Goal: Task Accomplishment & Management: Use online tool/utility

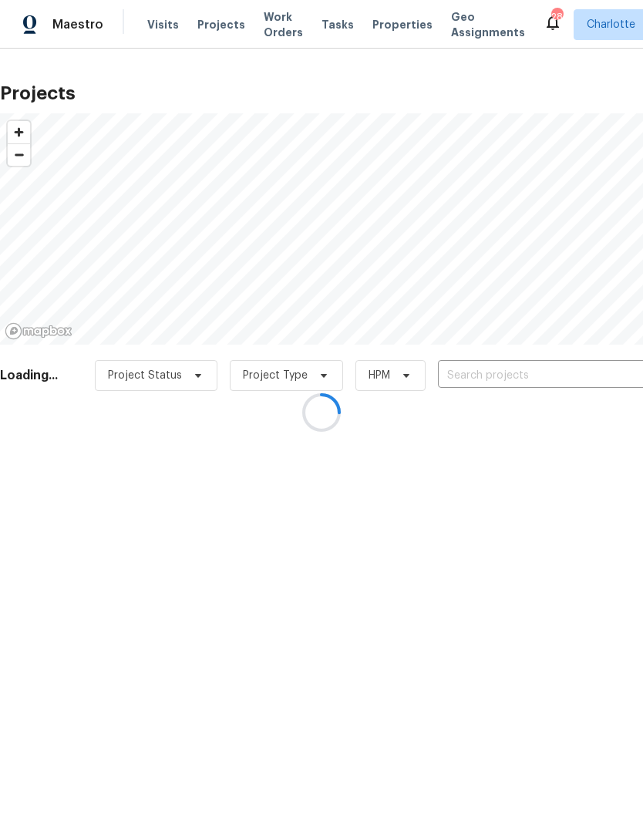
click at [572, 366] on div at bounding box center [321, 412] width 643 height 825
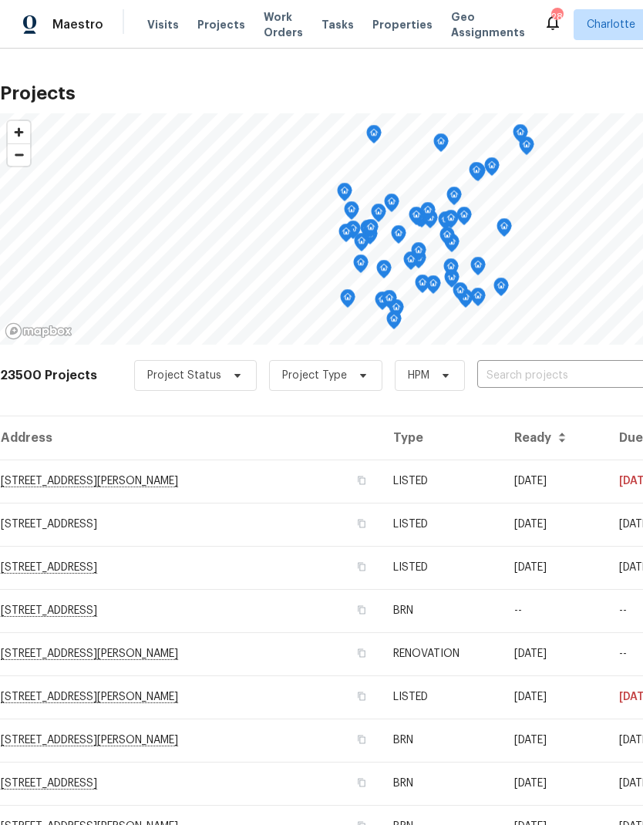
click at [578, 375] on input "text" at bounding box center [565, 376] width 177 height 24
type input "502 cherry"
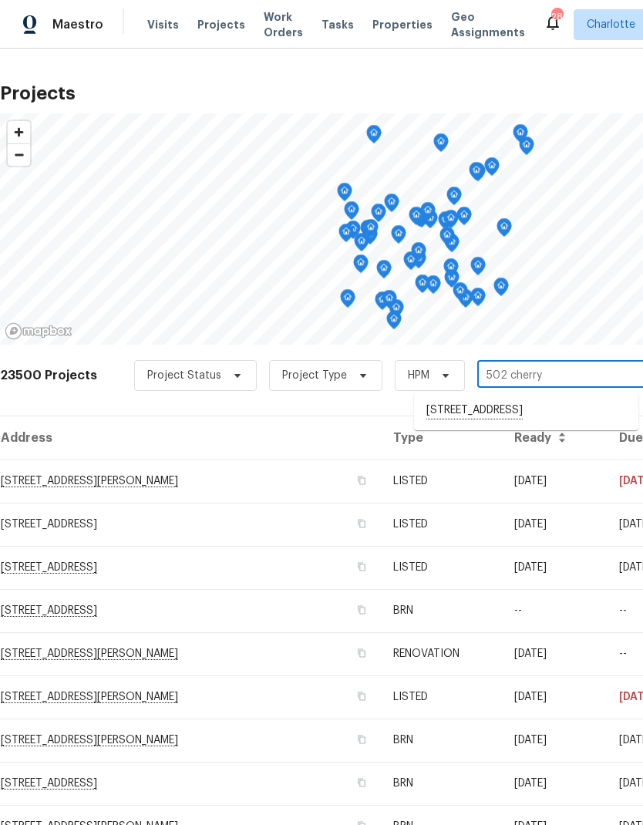
click at [584, 408] on li "[STREET_ADDRESS]" at bounding box center [526, 411] width 224 height 26
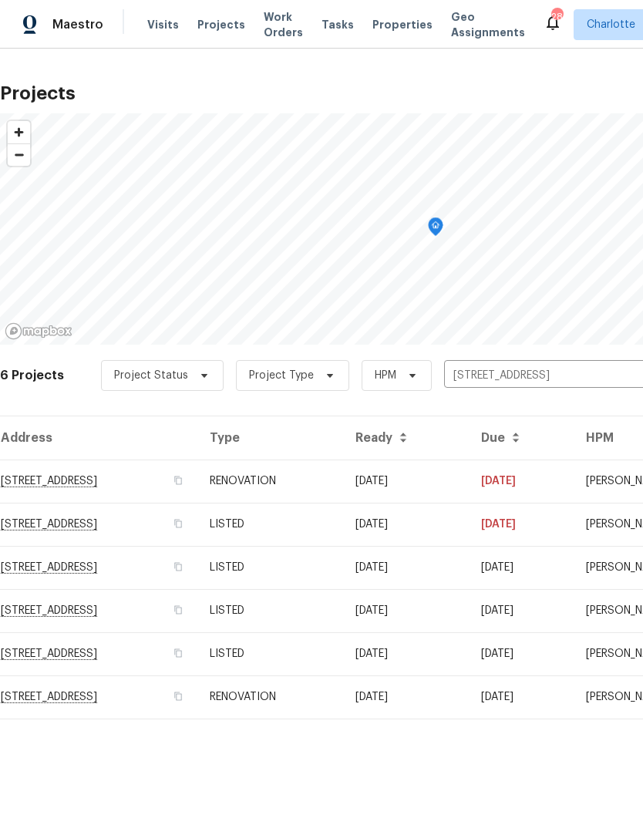
click at [40, 482] on td "[STREET_ADDRESS]" at bounding box center [98, 481] width 197 height 43
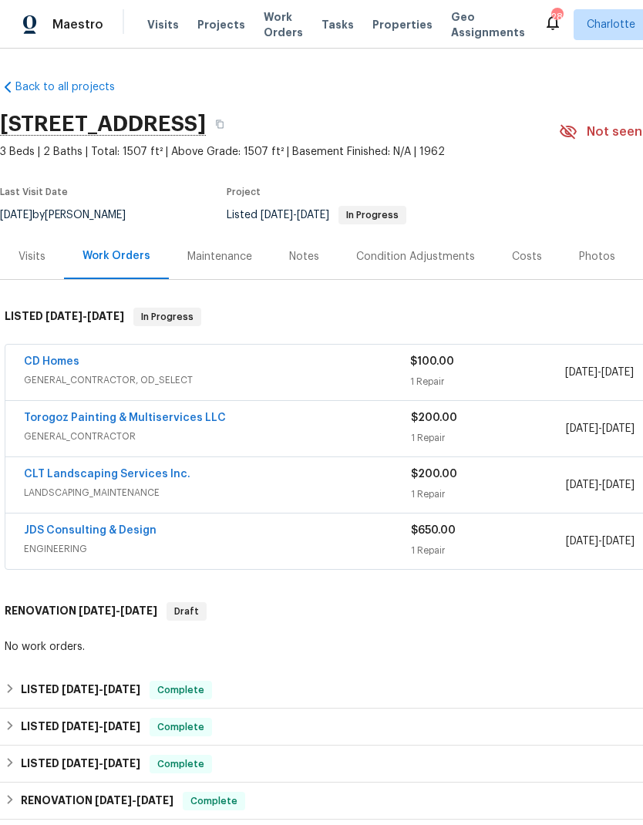
click at [595, 259] on div "Photos" at bounding box center [597, 256] width 36 height 15
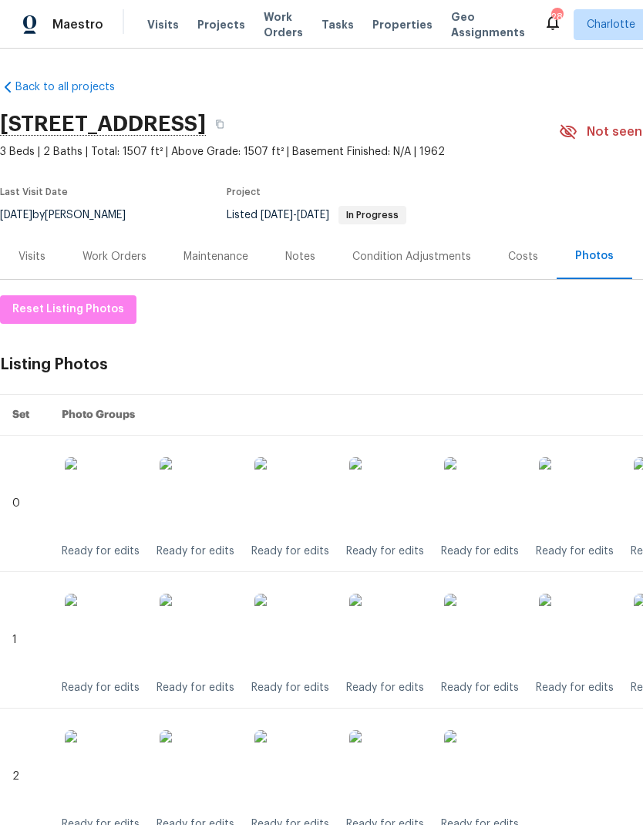
click at [420, 261] on div "Condition Adjustments" at bounding box center [412, 256] width 119 height 15
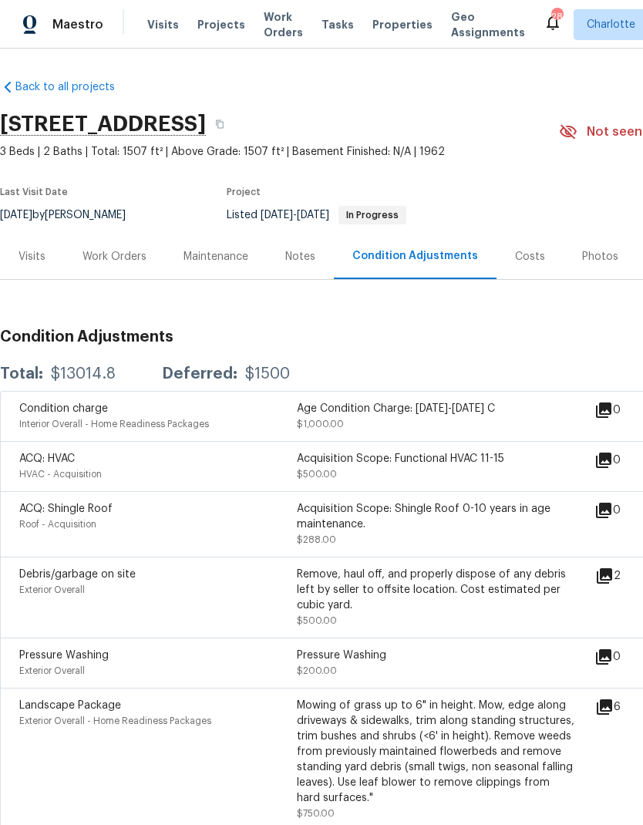
click at [123, 258] on div "Work Orders" at bounding box center [115, 256] width 64 height 15
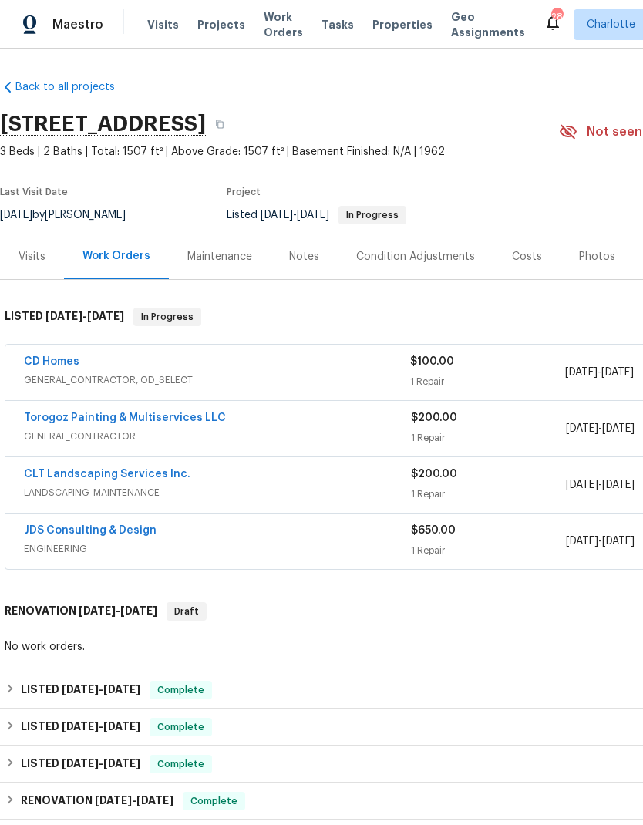
click at [596, 251] on div "Photos" at bounding box center [597, 256] width 36 height 15
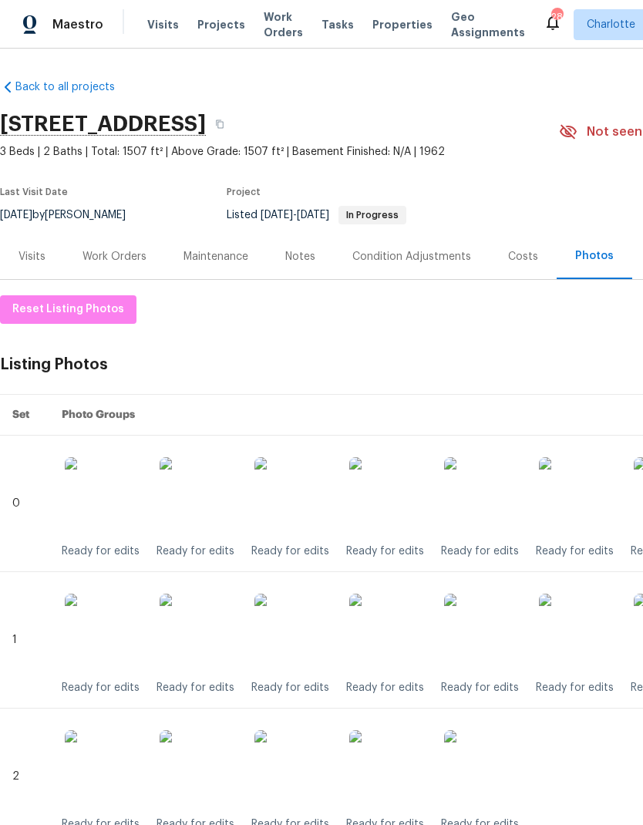
click at [390, 636] on img at bounding box center [387, 632] width 77 height 77
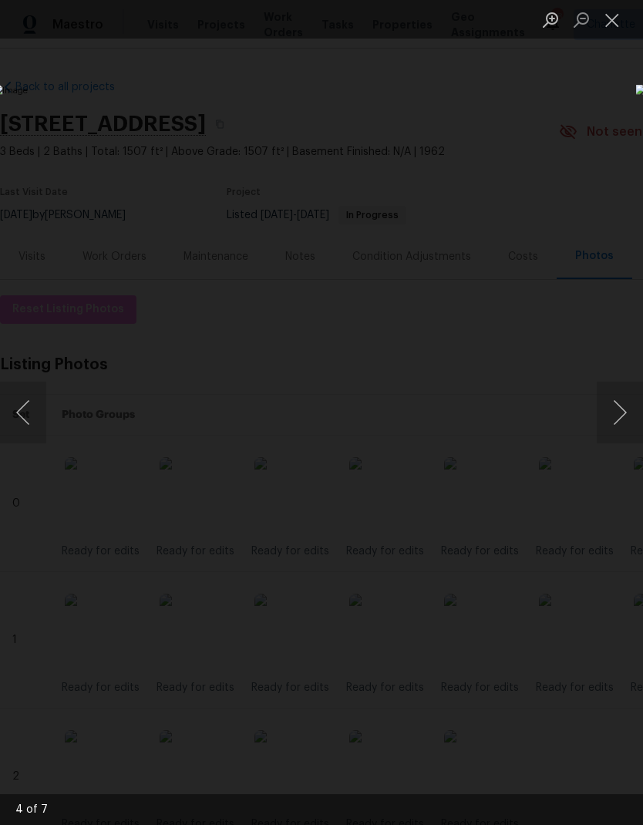
click at [616, 21] on button "Close lightbox" at bounding box center [612, 19] width 31 height 27
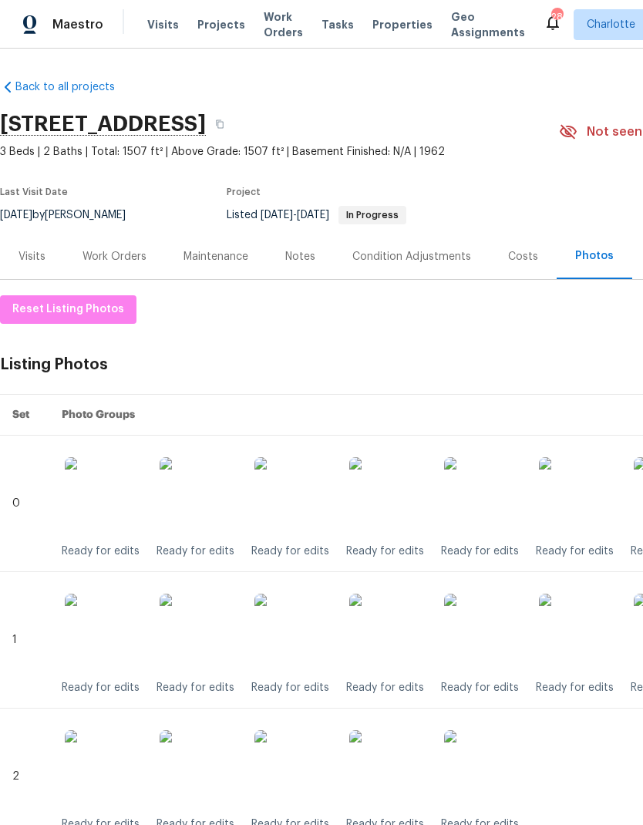
click at [211, 20] on span "Projects" at bounding box center [221, 24] width 48 height 15
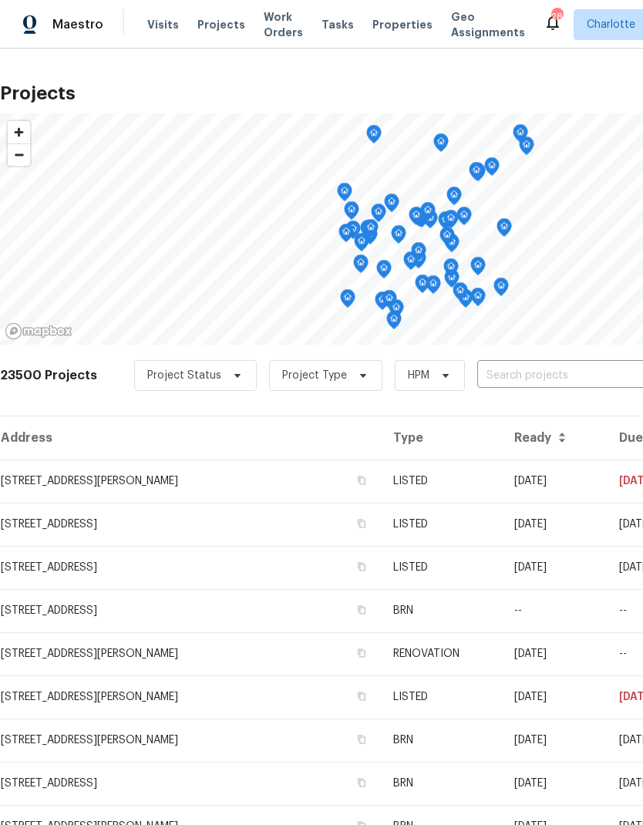
click at [584, 377] on input "text" at bounding box center [565, 376] width 177 height 24
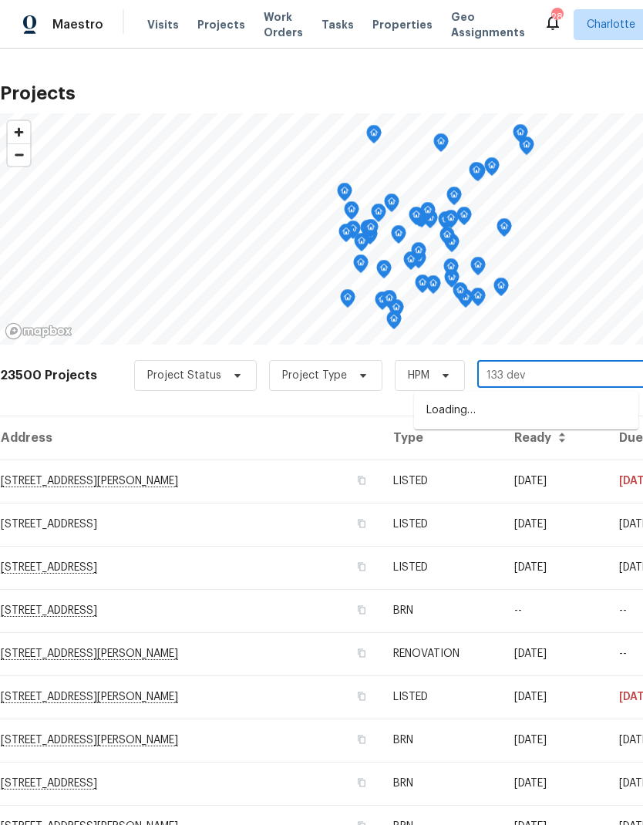
type input "133 devy"
click at [593, 410] on li "[STREET_ADDRESS][PERSON_NAME]" at bounding box center [526, 411] width 224 height 26
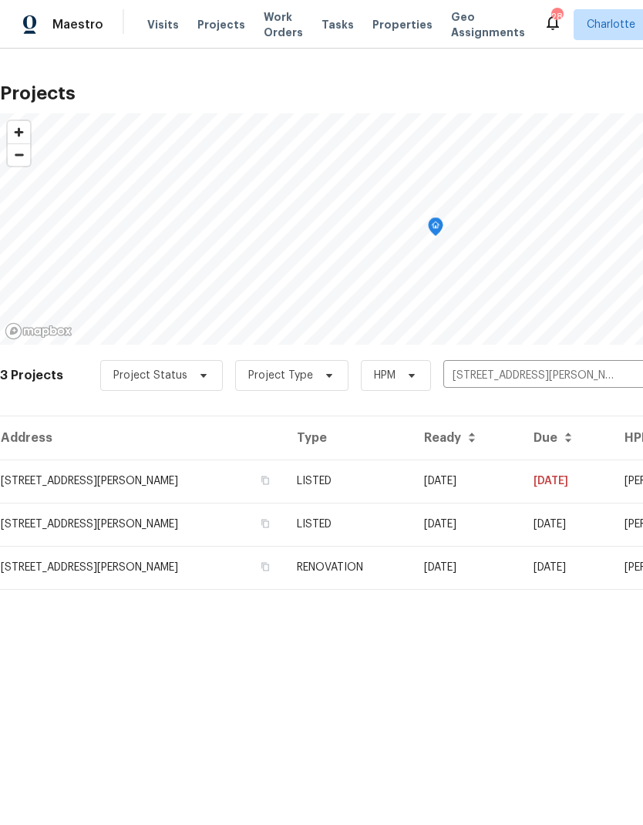
click at [521, 482] on td "[DATE]" at bounding box center [467, 481] width 110 height 43
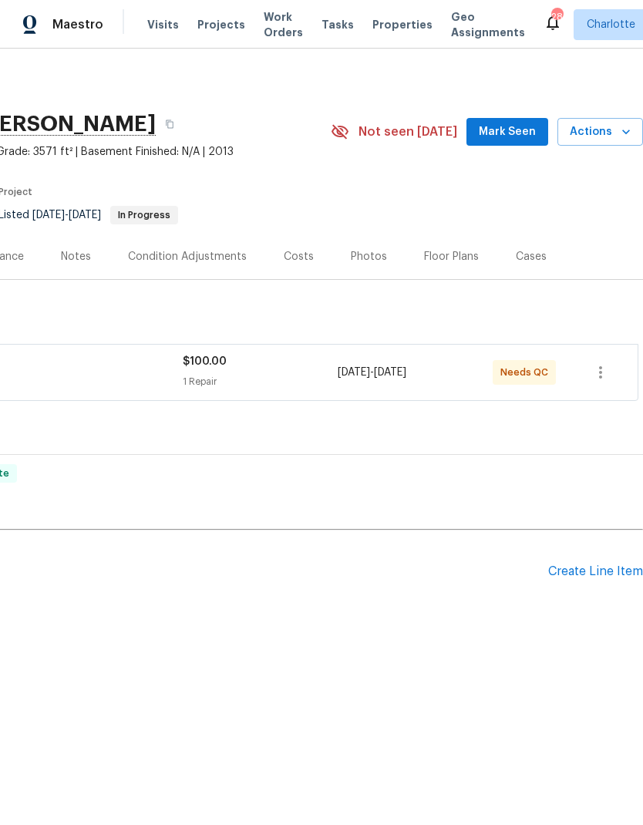
scroll to position [0, 228]
click at [587, 574] on div "Create Line Item" at bounding box center [595, 572] width 95 height 15
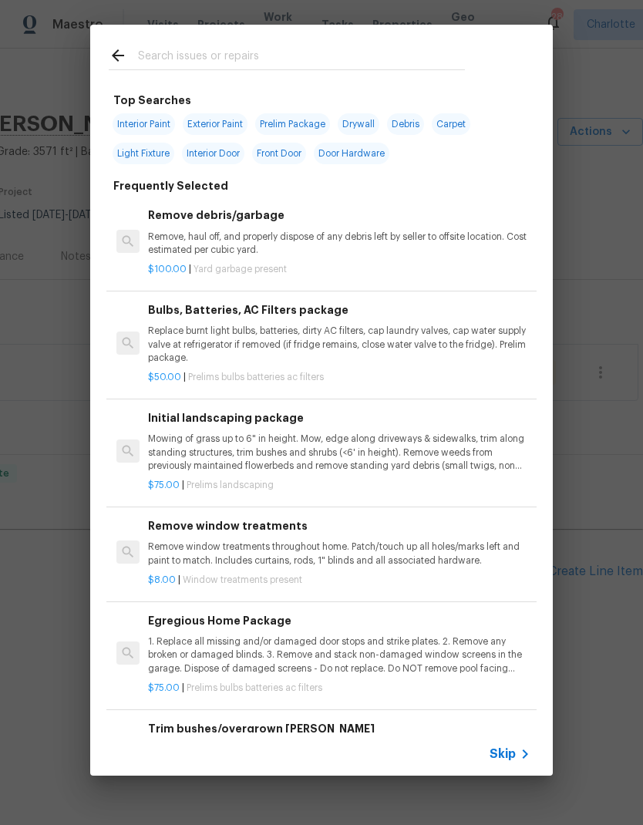
click at [277, 59] on input "text" at bounding box center [301, 57] width 327 height 23
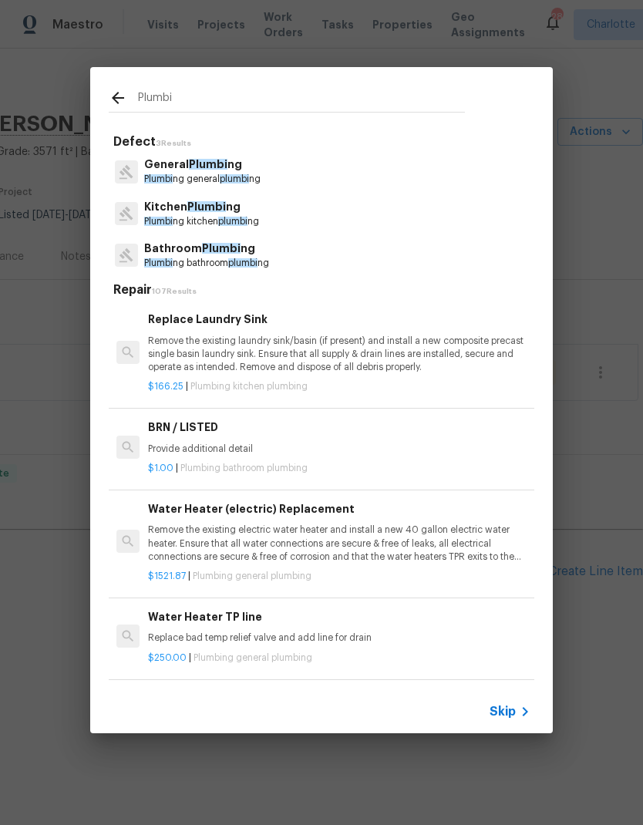
type input "Plumbi"
click at [344, 174] on div "General Plumbi ng Plumbi ng general plumbi ng" at bounding box center [322, 171] width 426 height 42
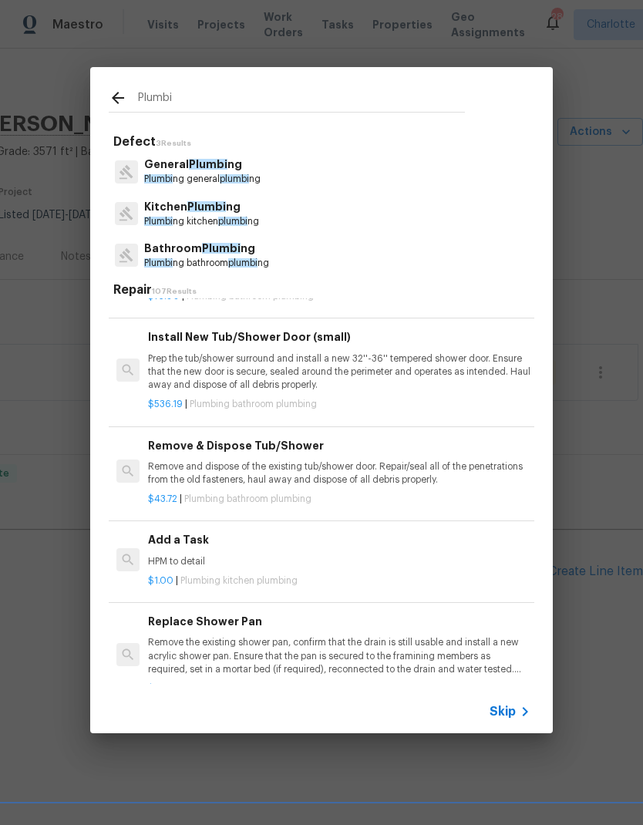
scroll to position [1069, 0]
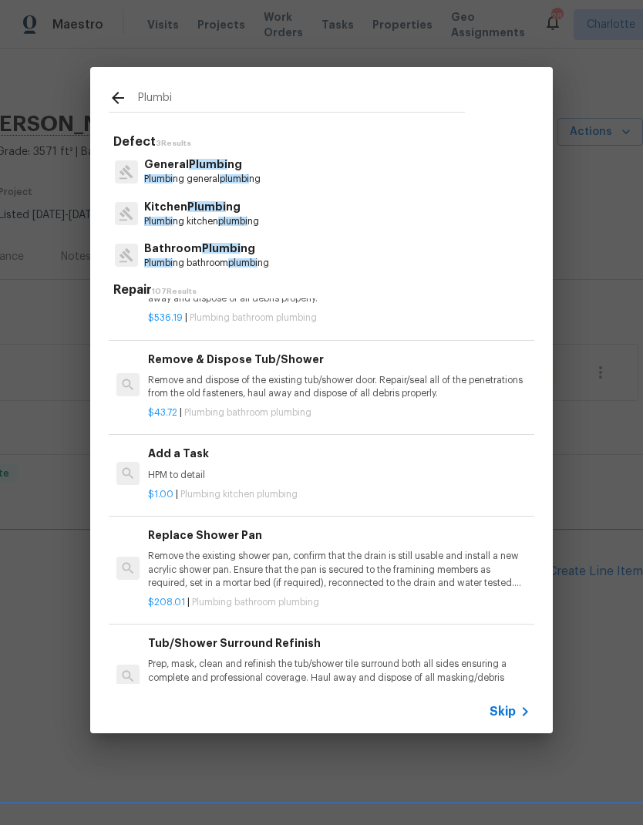
click at [281, 471] on p "HPM to detail" at bounding box center [339, 475] width 383 height 13
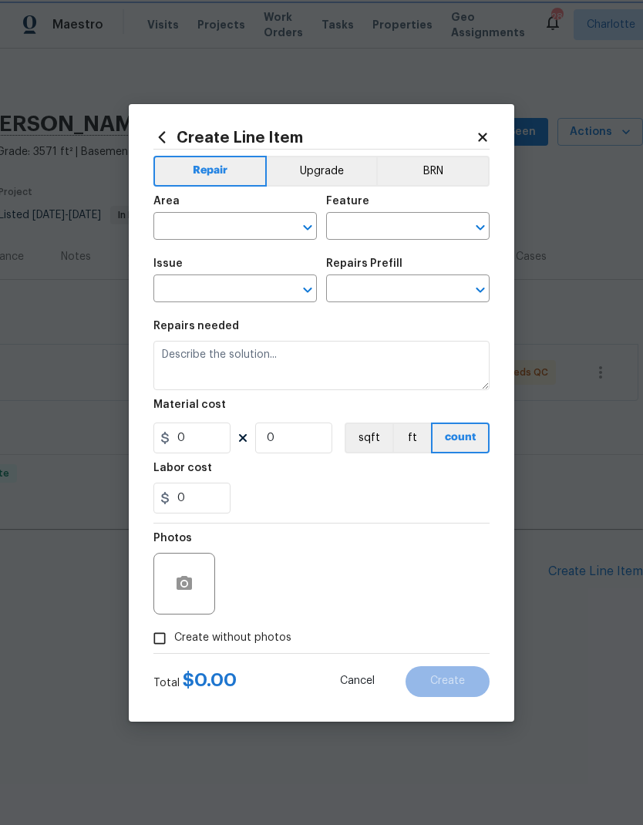
type input "Plumbing"
type input "Kitchen Plumbing"
type input "Add a Task $1.00"
type textarea "HPM to detail"
type input "1"
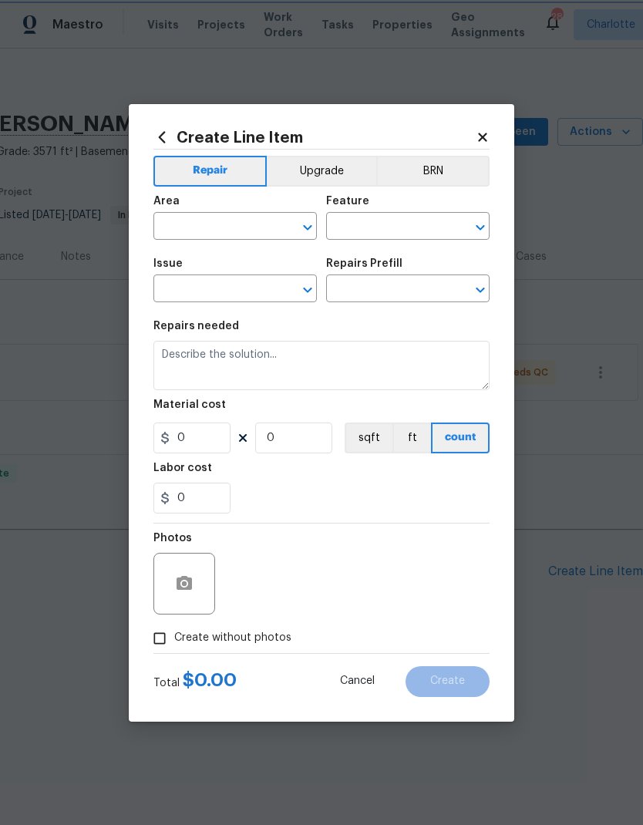
type input "1"
click at [257, 231] on input "text" at bounding box center [213, 228] width 120 height 24
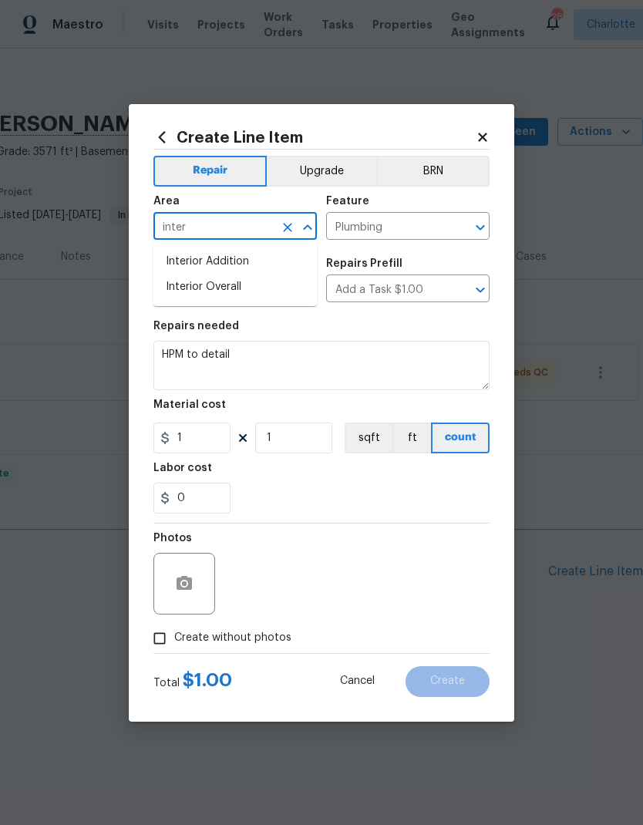
click at [231, 292] on li "Interior Overall" at bounding box center [235, 287] width 164 height 25
type input "Interior Overall"
click at [253, 297] on input "Kitchen Plumbing" at bounding box center [213, 290] width 120 height 24
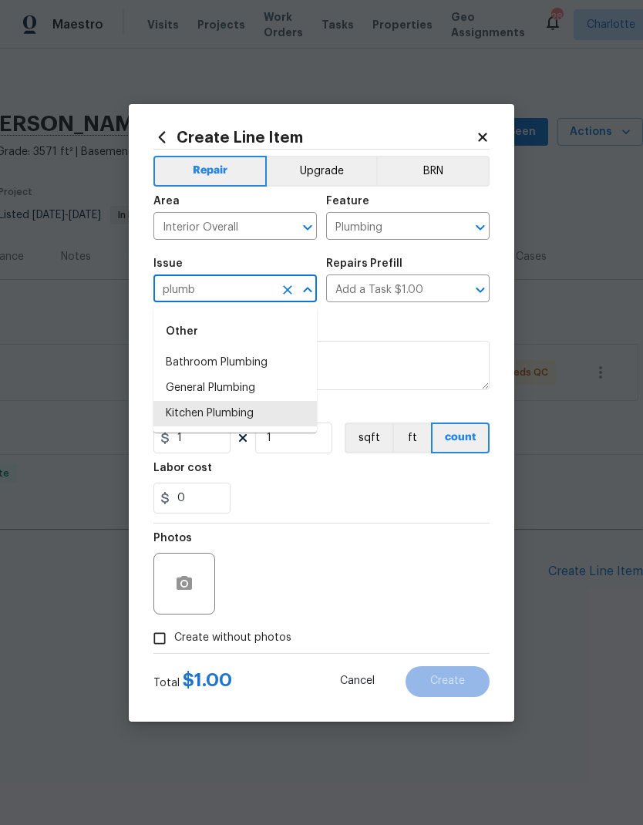
click at [248, 358] on li "Bathroom Plumbing" at bounding box center [235, 362] width 164 height 25
type input "Bathroom Plumbing"
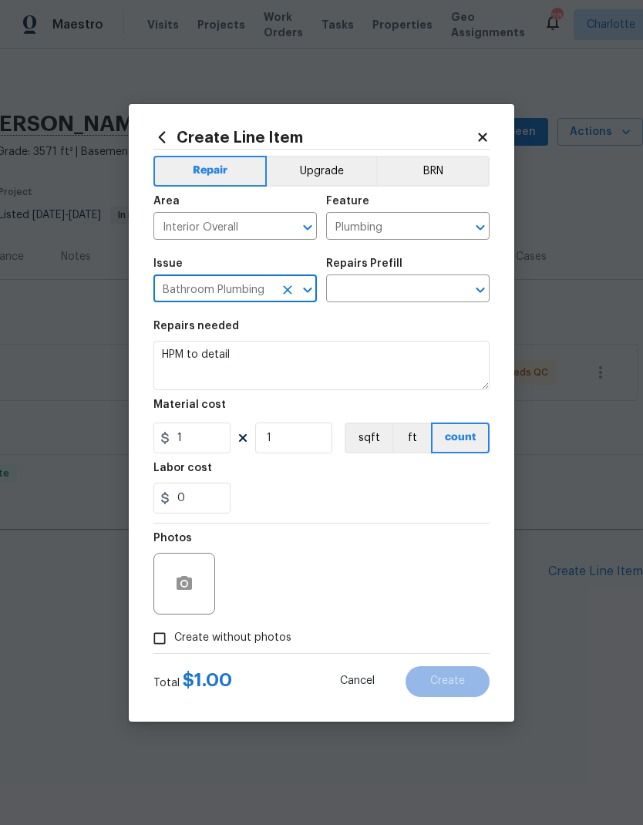
click at [427, 285] on input "text" at bounding box center [386, 290] width 120 height 24
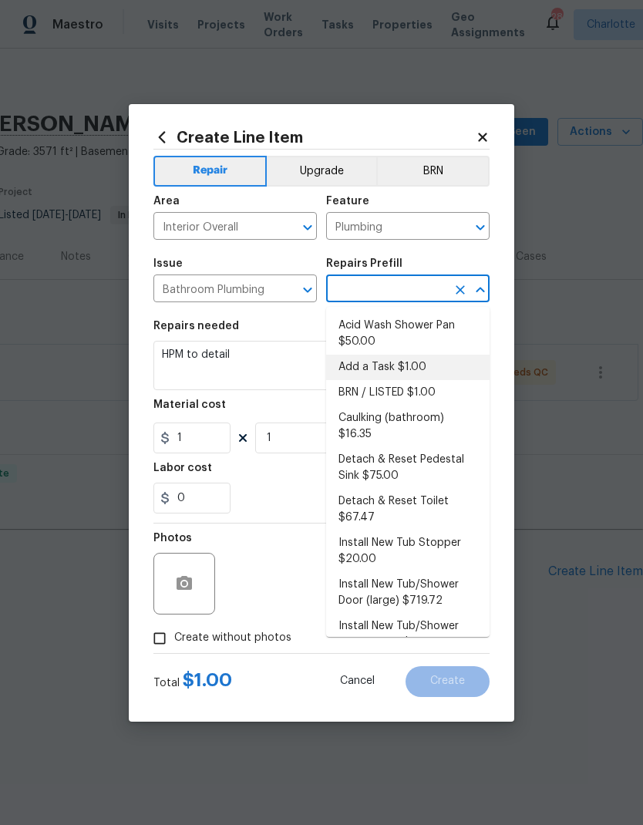
click at [423, 369] on li "Add a Task $1.00" at bounding box center [408, 367] width 164 height 25
type input "Add a Task $1.00"
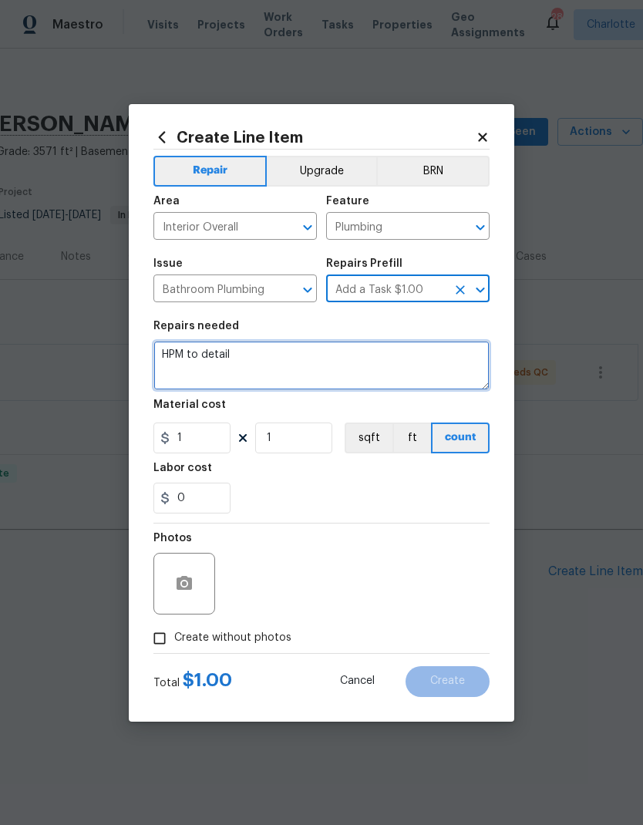
click at [360, 349] on textarea "HPM to detail" at bounding box center [321, 365] width 336 height 49
click at [224, 353] on textarea "HPM to detail" at bounding box center [321, 365] width 336 height 49
type textarea "H"
click at [176, 356] on textarea "Check primary bath" at bounding box center [321, 365] width 336 height 49
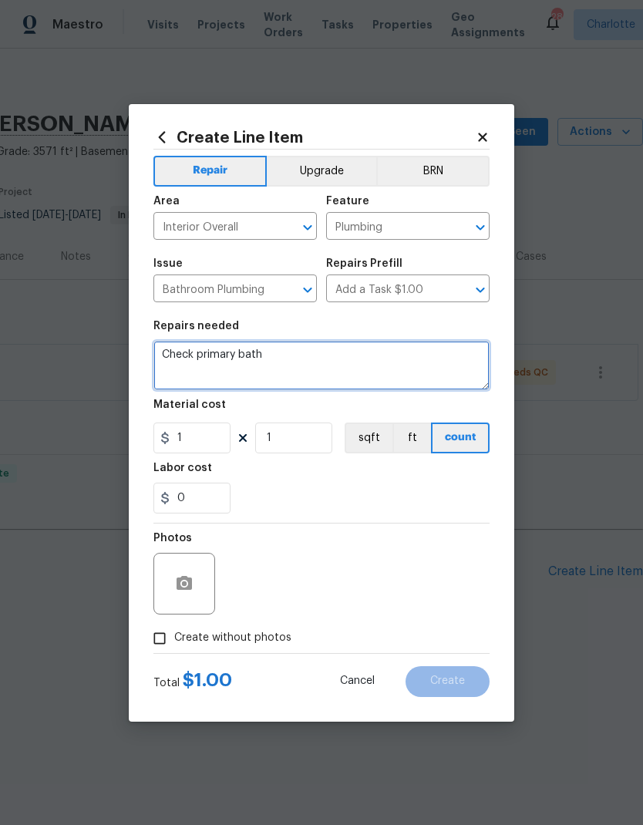
click at [176, 356] on textarea "Check primary bath" at bounding box center [321, 365] width 336 height 49
click at [383, 363] on textarea "Investigate primary bath" at bounding box center [321, 365] width 336 height 49
click at [336, 351] on textarea "Investigate primary bath shower and tub faucet" at bounding box center [321, 365] width 336 height 49
click at [469, 362] on textarea "Investigate primary bath shower he’s and tub faucet" at bounding box center [321, 365] width 336 height 49
click at [340, 353] on textarea "Investigate primary bath shower he’s and tub faucet" at bounding box center [321, 365] width 336 height 49
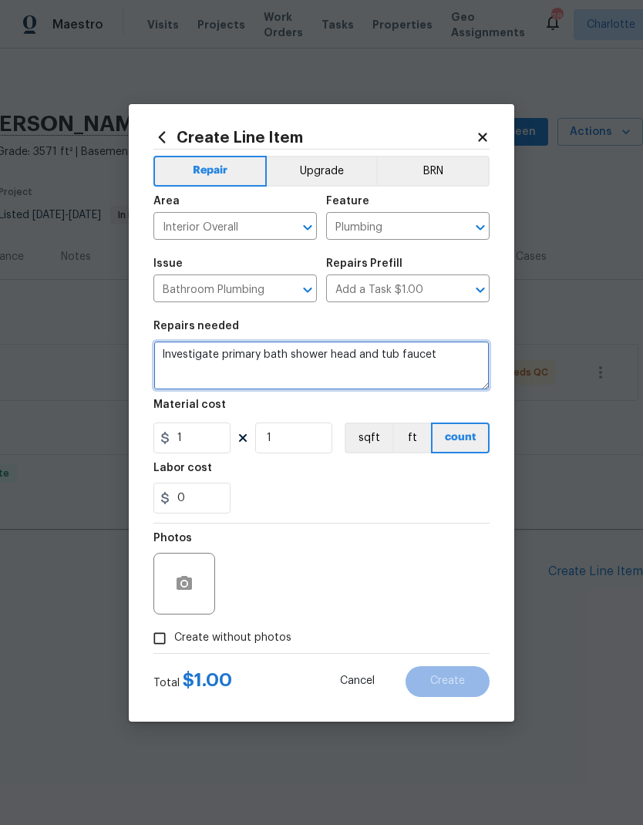
click at [477, 360] on textarea "Investigate primary bath shower head and tub faucet" at bounding box center [321, 365] width 336 height 49
type textarea "Investigate primary bath shower head and tub faucet leaking."
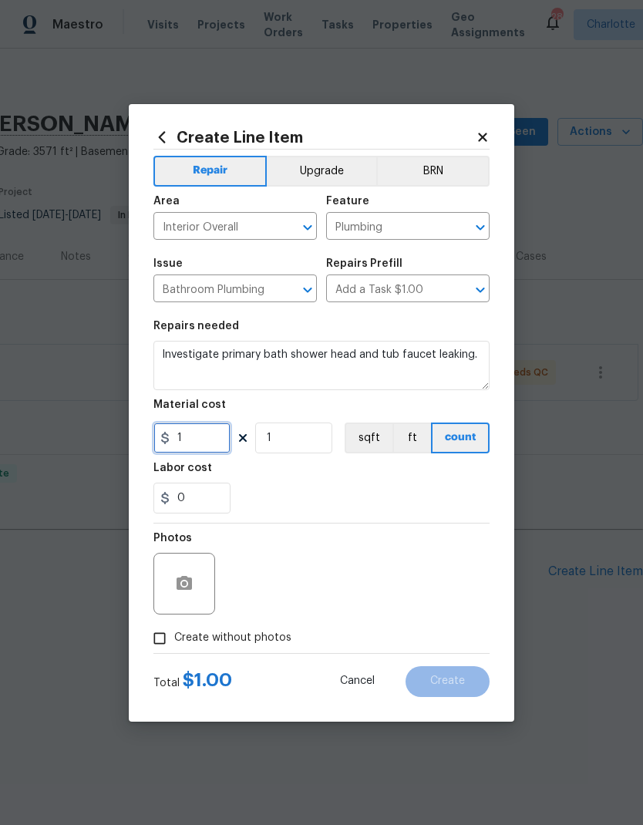
click at [180, 454] on input "1" at bounding box center [191, 438] width 77 height 31
type input "150"
click at [446, 498] on div "0" at bounding box center [321, 498] width 336 height 31
click at [172, 585] on button "button" at bounding box center [184, 583] width 37 height 37
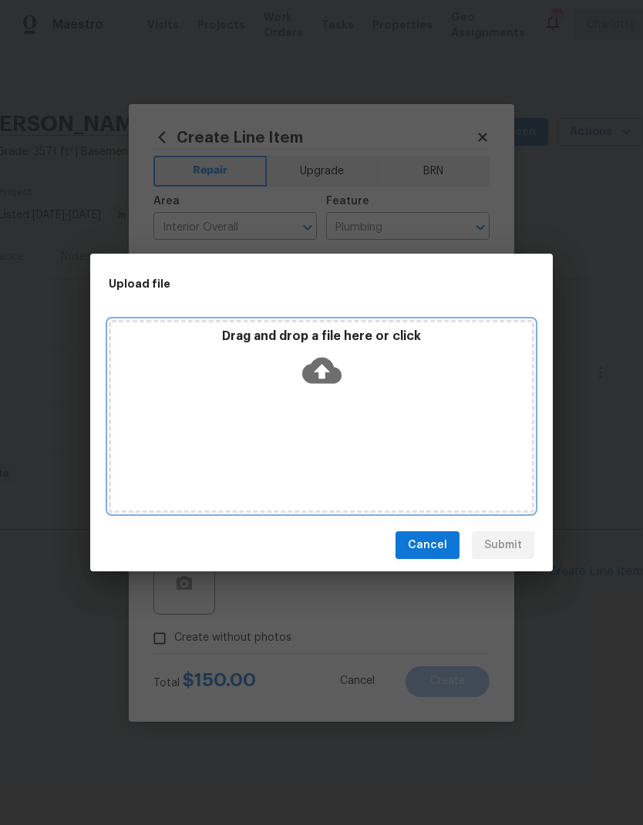
click at [326, 379] on icon at bounding box center [321, 371] width 39 height 26
